Goal: Transaction & Acquisition: Download file/media

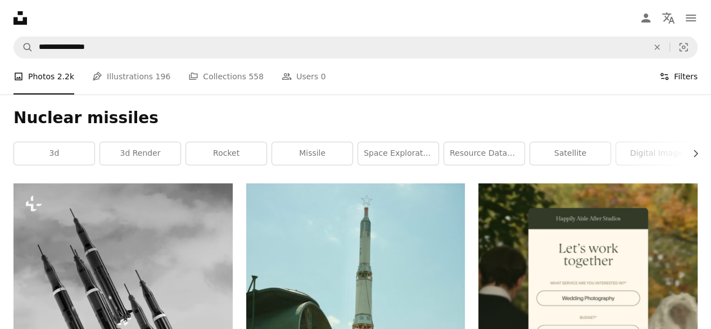
click at [695, 73] on button "Filters Filters" at bounding box center [679, 76] width 38 height 36
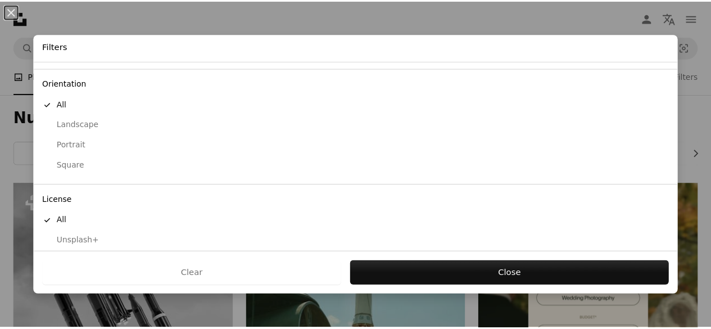
scroll to position [115, 0]
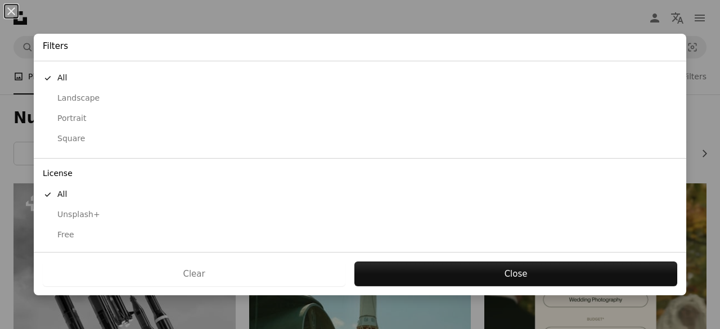
click at [78, 233] on div "Free" at bounding box center [360, 234] width 634 height 11
click at [97, 116] on div "Portrait" at bounding box center [360, 118] width 634 height 11
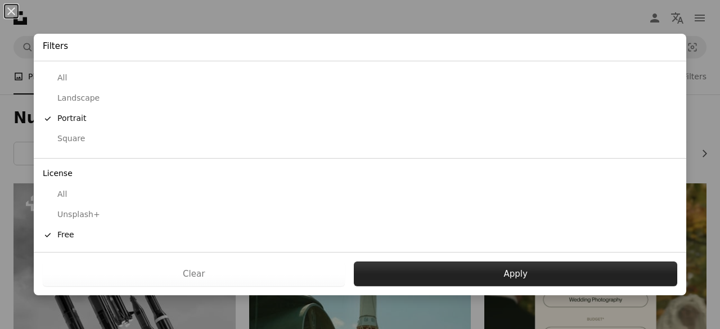
click at [439, 278] on button "Apply" at bounding box center [515, 274] width 323 height 25
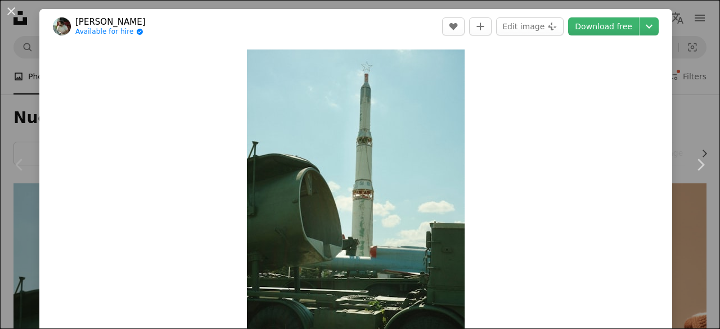
click at [534, 176] on div "Zoom in" at bounding box center [355, 213] width 633 height 338
click at [417, 175] on img "Zoom in on this image" at bounding box center [356, 212] width 218 height 327
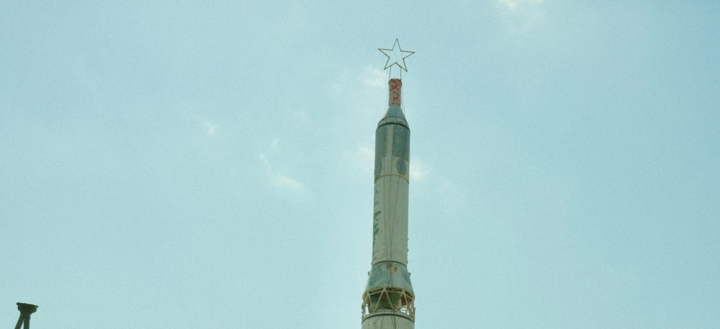
scroll to position [363, 0]
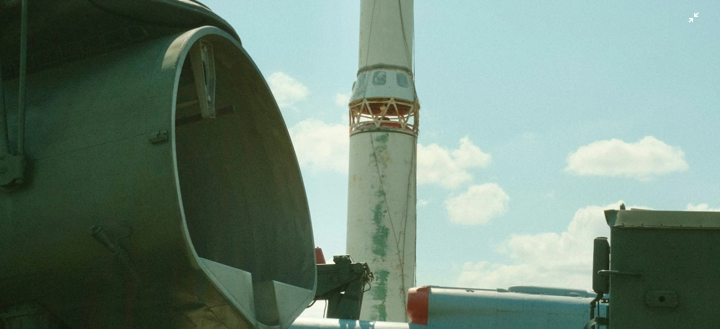
click at [474, 141] on img "Zoom out on this image" at bounding box center [359, 177] width 721 height 1082
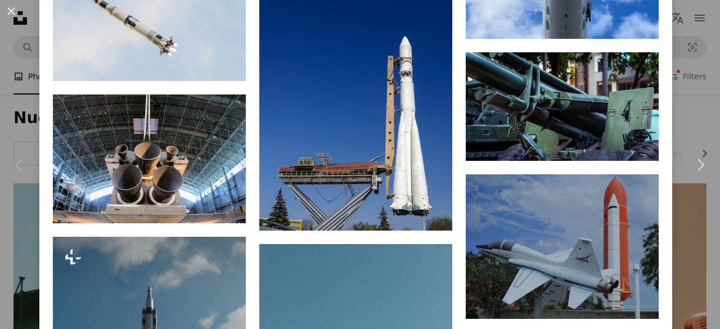
scroll to position [1251, 0]
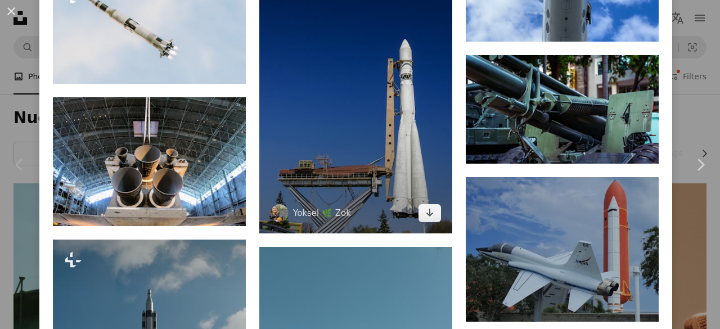
click at [359, 137] on img at bounding box center [355, 88] width 193 height 290
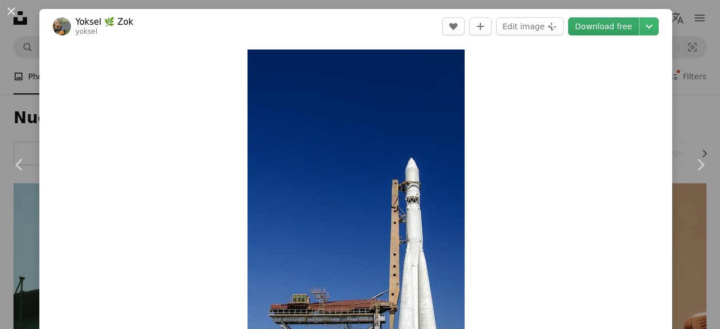
click at [586, 28] on link "Download free" at bounding box center [603, 26] width 71 height 18
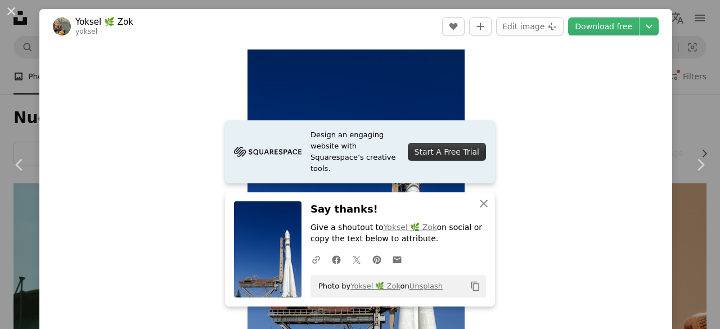
click at [510, 142] on div "Zoom in" at bounding box center [355, 213] width 633 height 338
click at [481, 198] on icon "An X shape" at bounding box center [483, 203] width 13 height 13
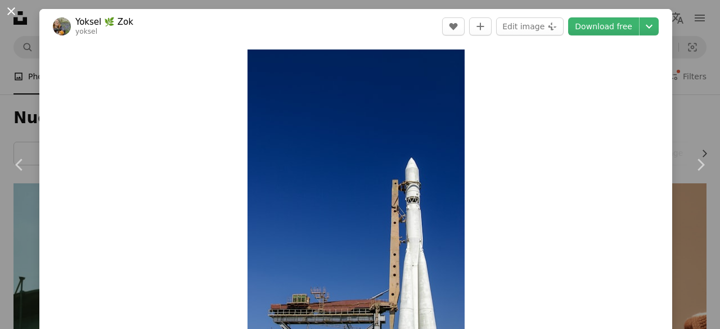
click at [18, 8] on button "An X shape" at bounding box center [10, 10] width 13 height 13
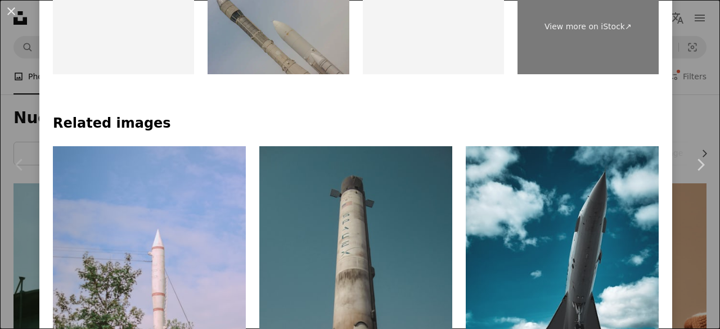
scroll to position [629, 0]
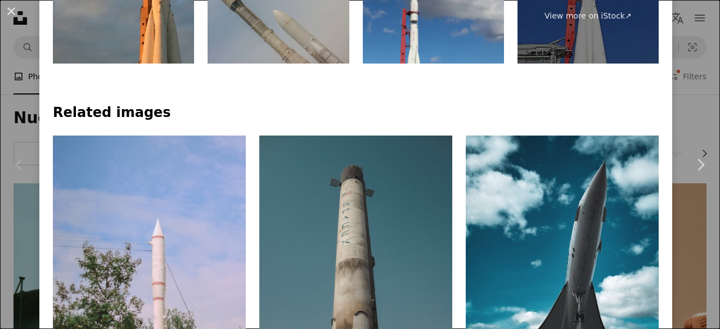
click at [461, 41] on img at bounding box center [433, 17] width 141 height 94
